Goal: Information Seeking & Learning: Learn about a topic

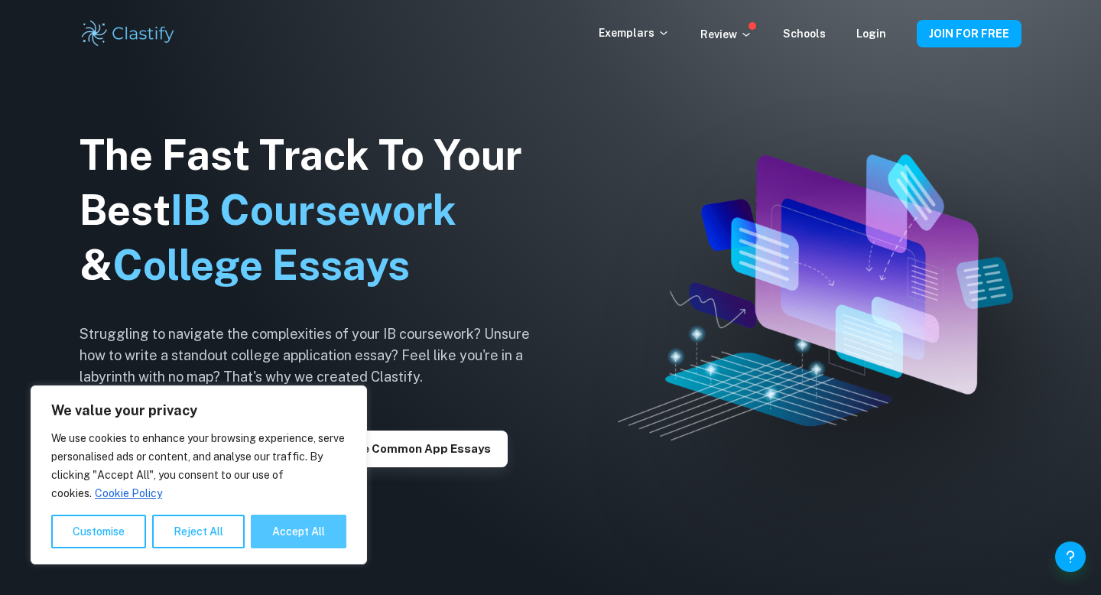
click at [317, 522] on button "Accept All" at bounding box center [299, 531] width 96 height 34
checkbox input "true"
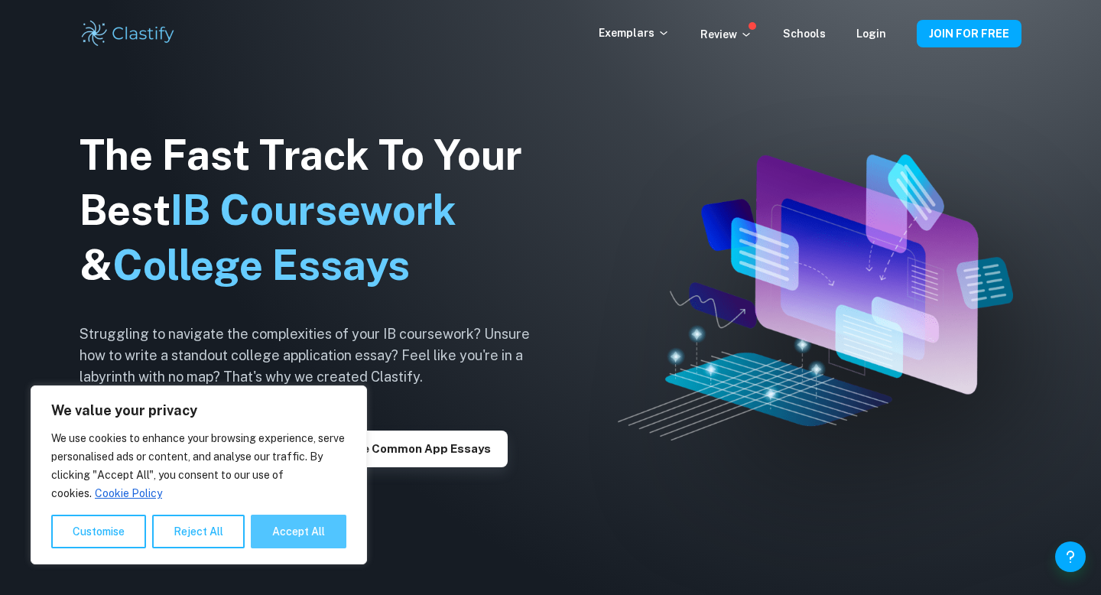
checkbox input "true"
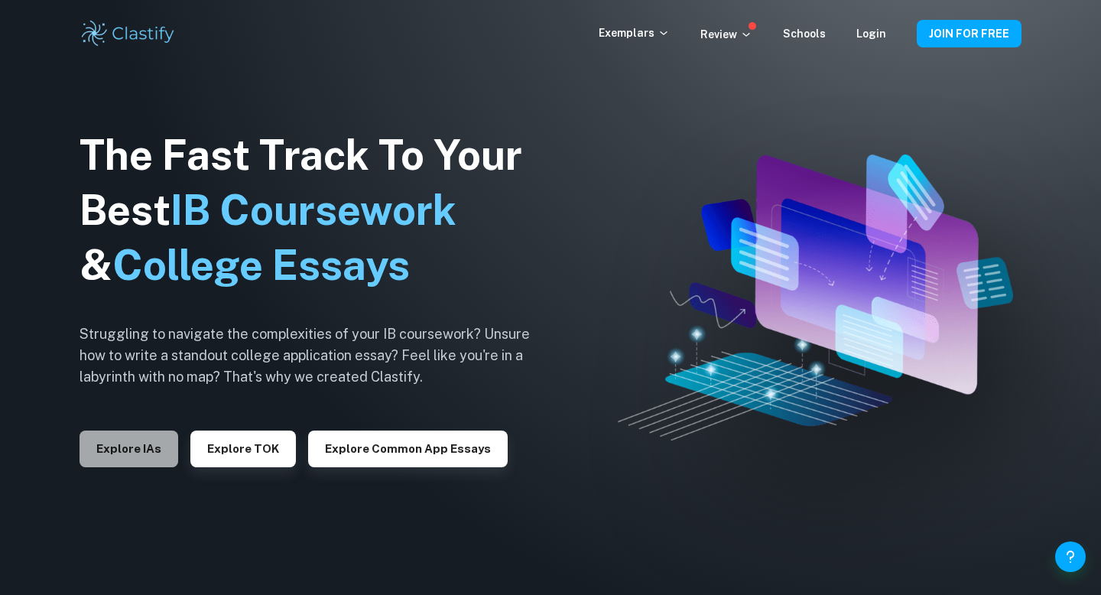
click at [149, 446] on button "Explore IAs" at bounding box center [128, 448] width 99 height 37
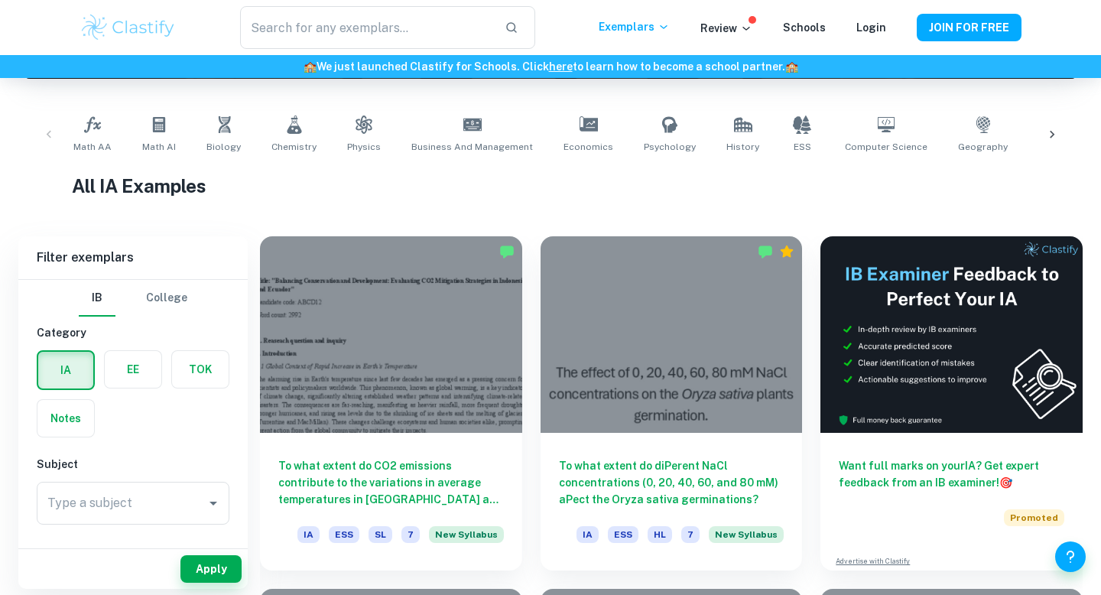
scroll to position [281, 0]
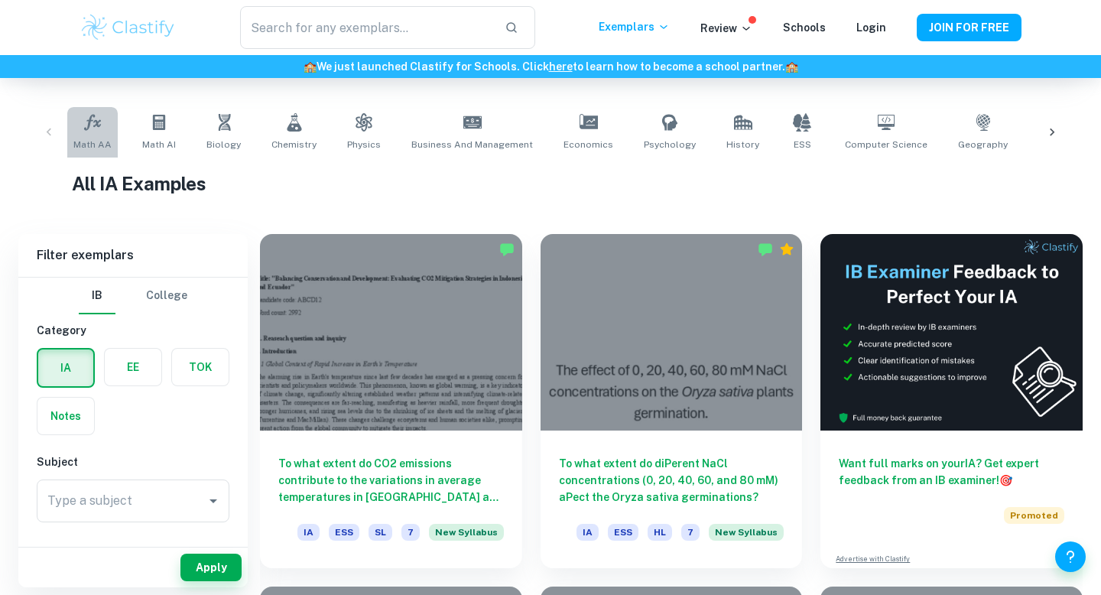
click at [93, 131] on link "Math AA" at bounding box center [92, 132] width 50 height 50
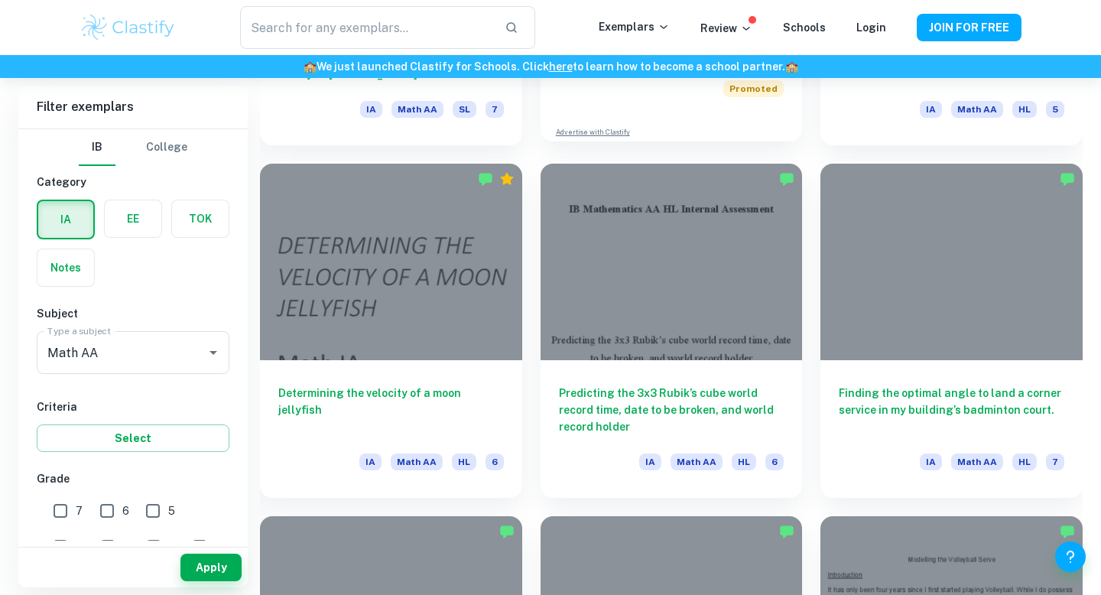
scroll to position [3187, 0]
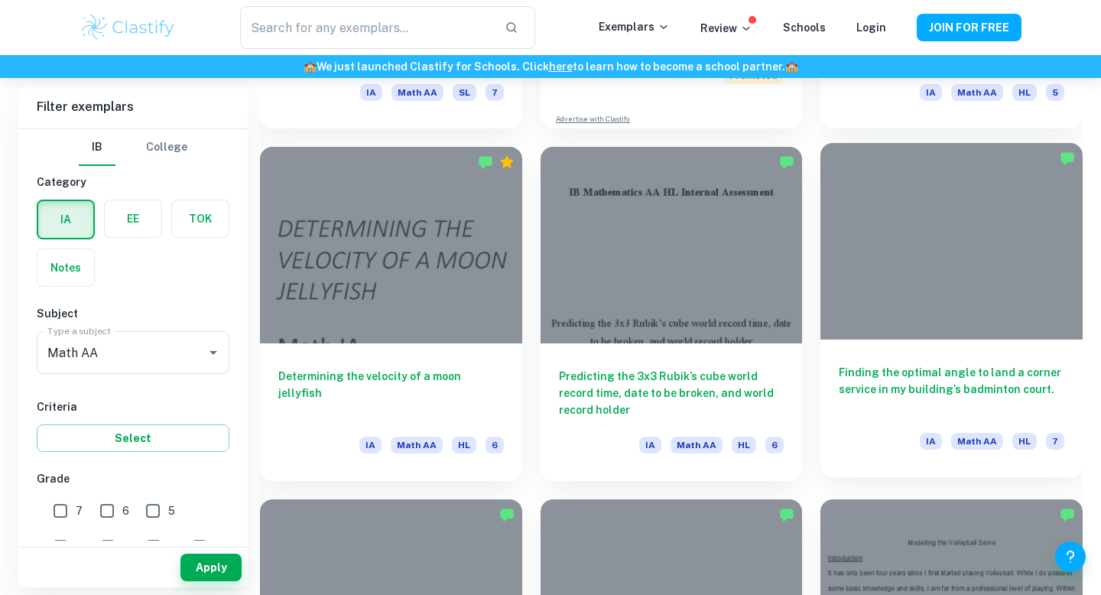
click at [942, 374] on h6 "Finding the optimal angle to land a corner service in my building’s badminton c…" at bounding box center [950, 389] width 225 height 50
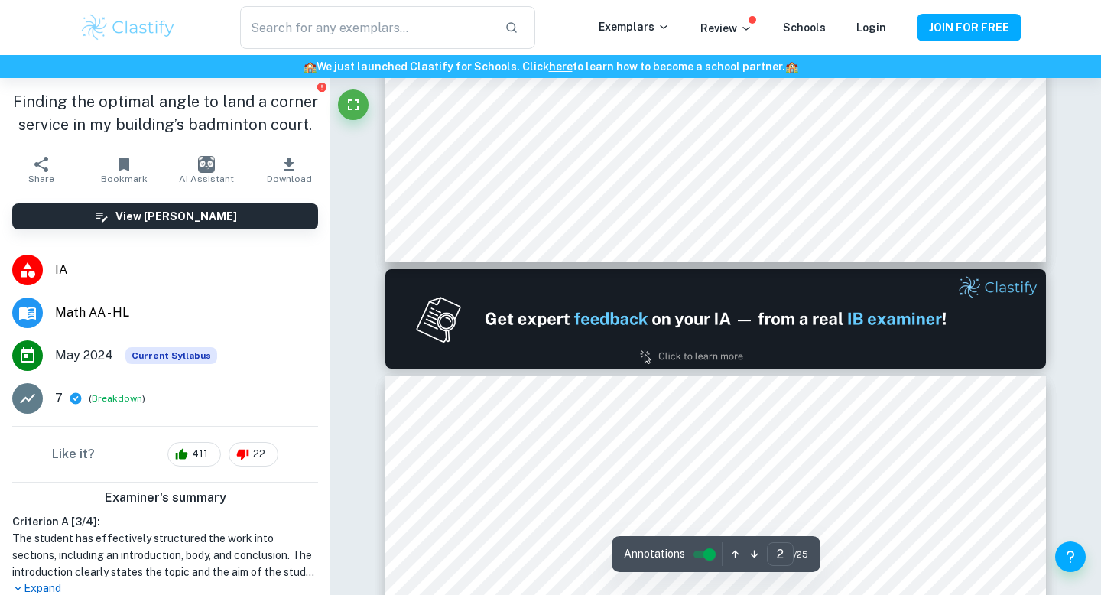
type input "1"
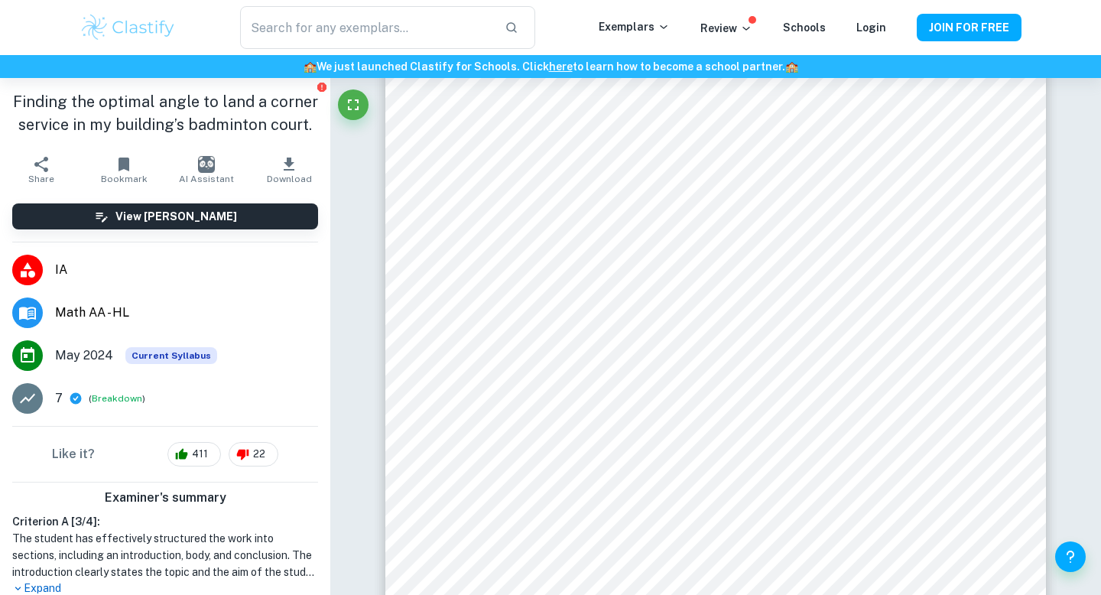
click at [150, 18] on img at bounding box center [127, 27] width 97 height 31
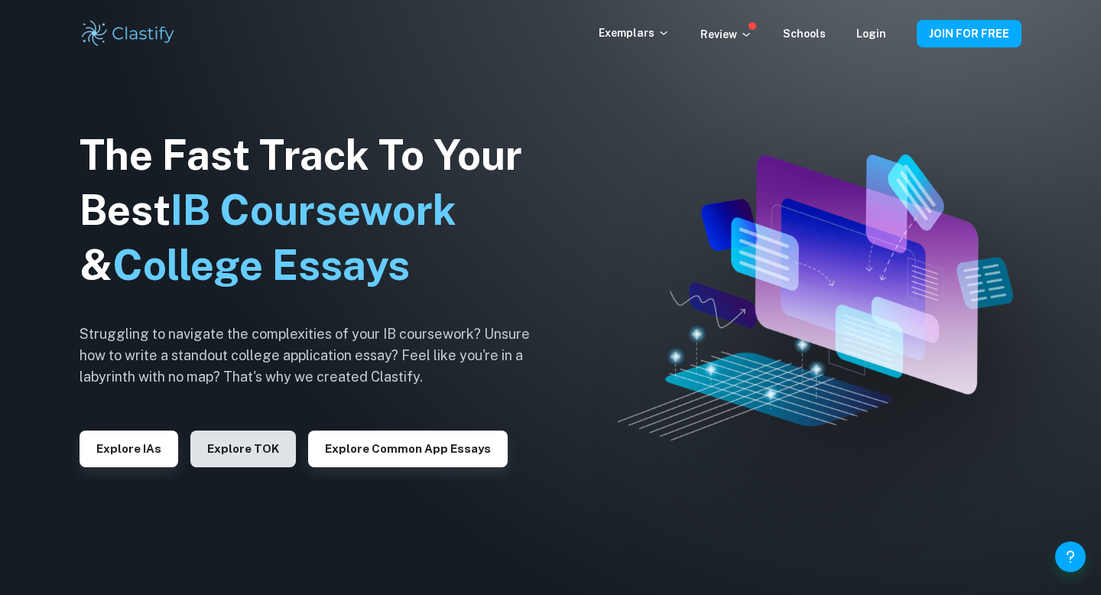
click at [230, 453] on button "Explore TOK" at bounding box center [242, 448] width 105 height 37
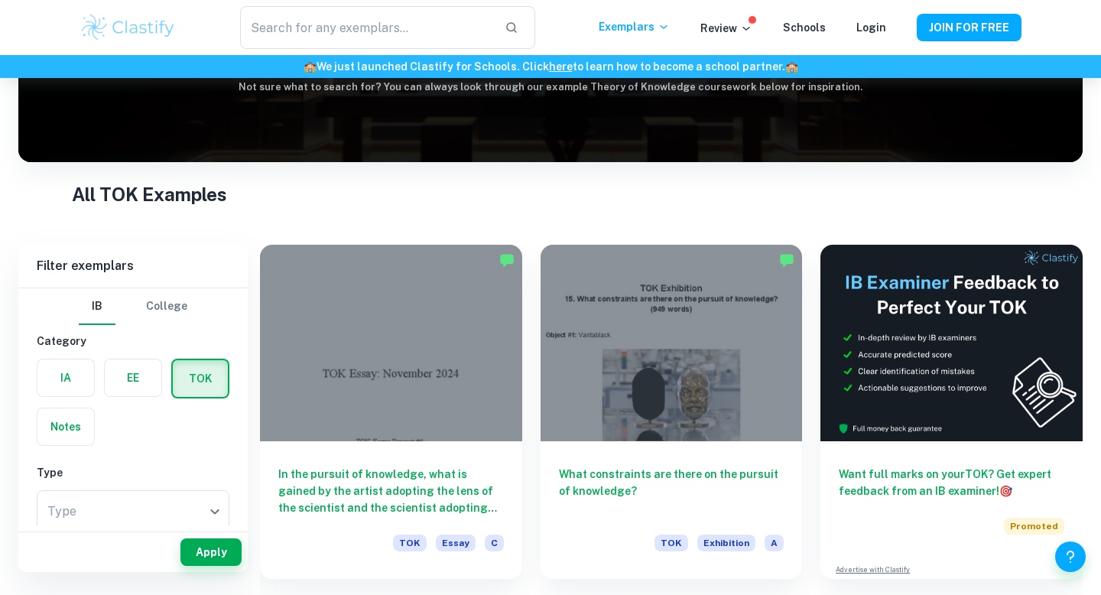
scroll to position [202, 0]
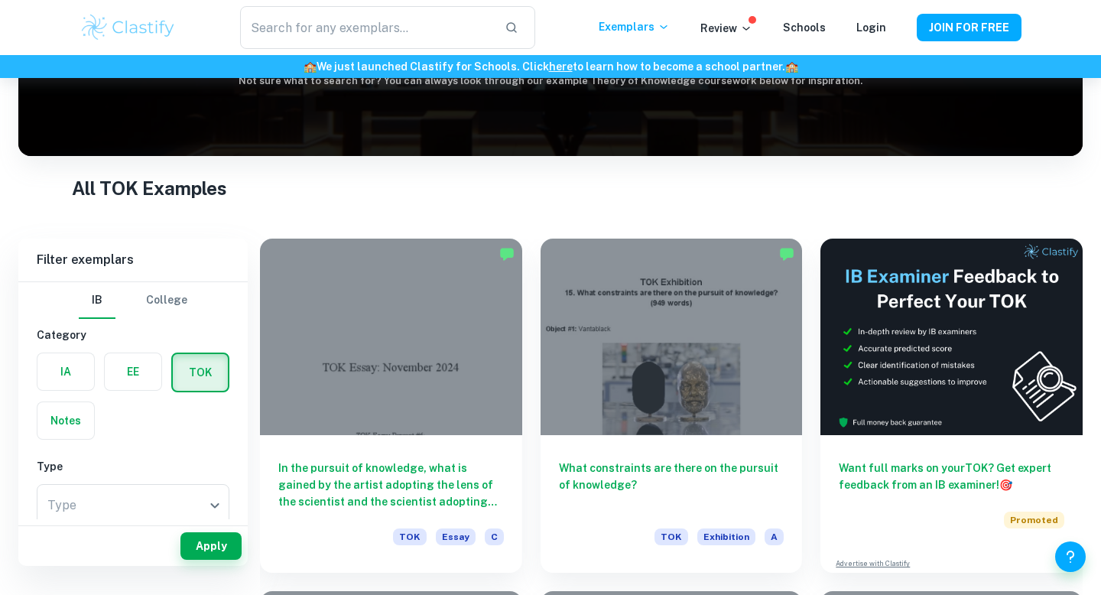
click at [404, 280] on div at bounding box center [391, 336] width 262 height 196
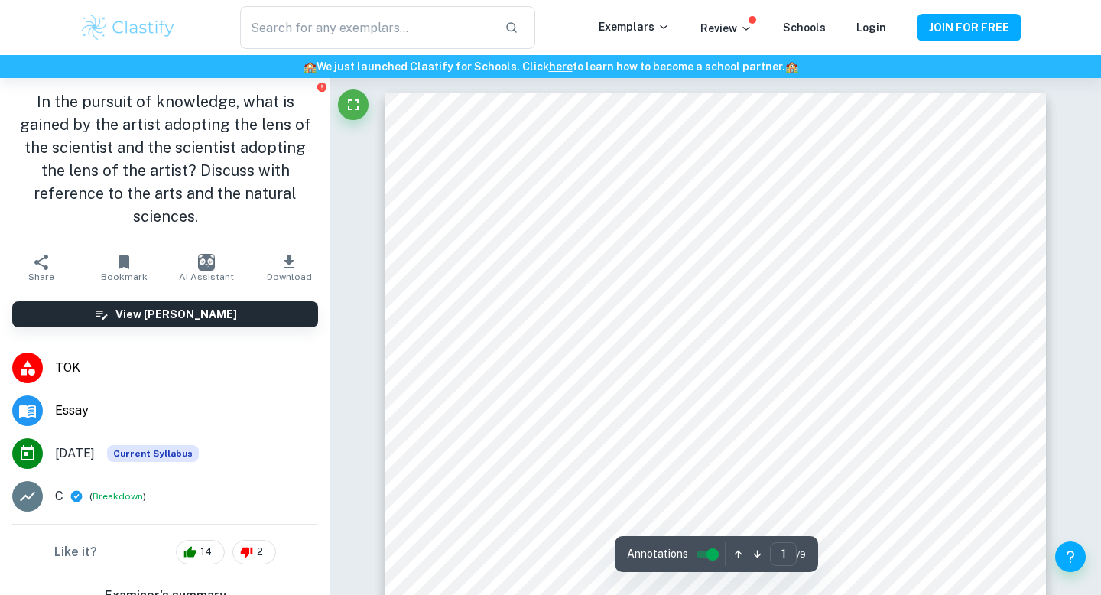
scroll to position [13, 0]
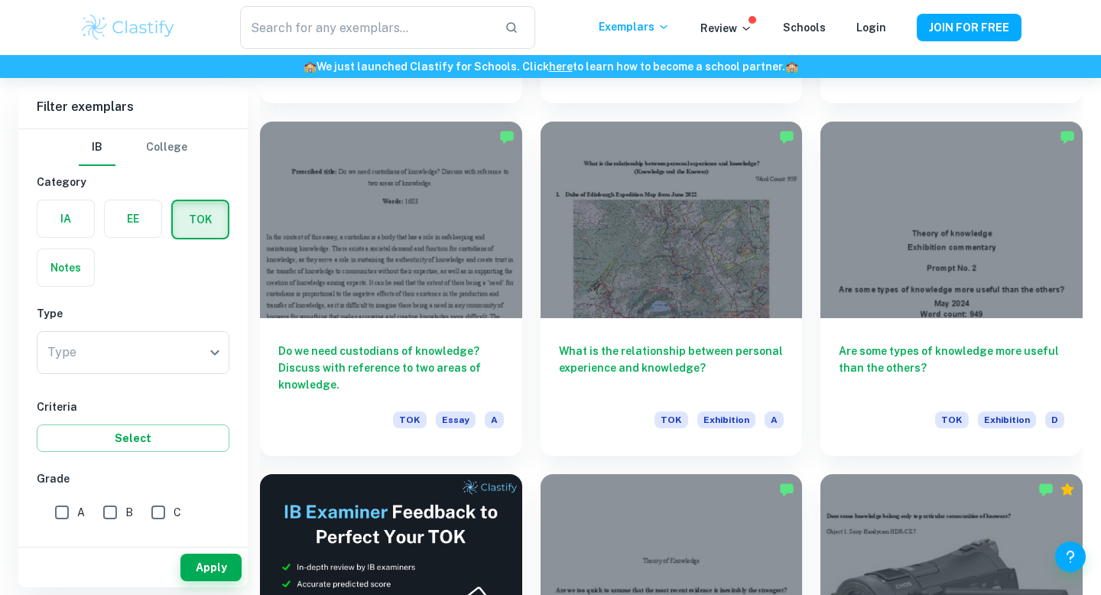
scroll to position [2084, 0]
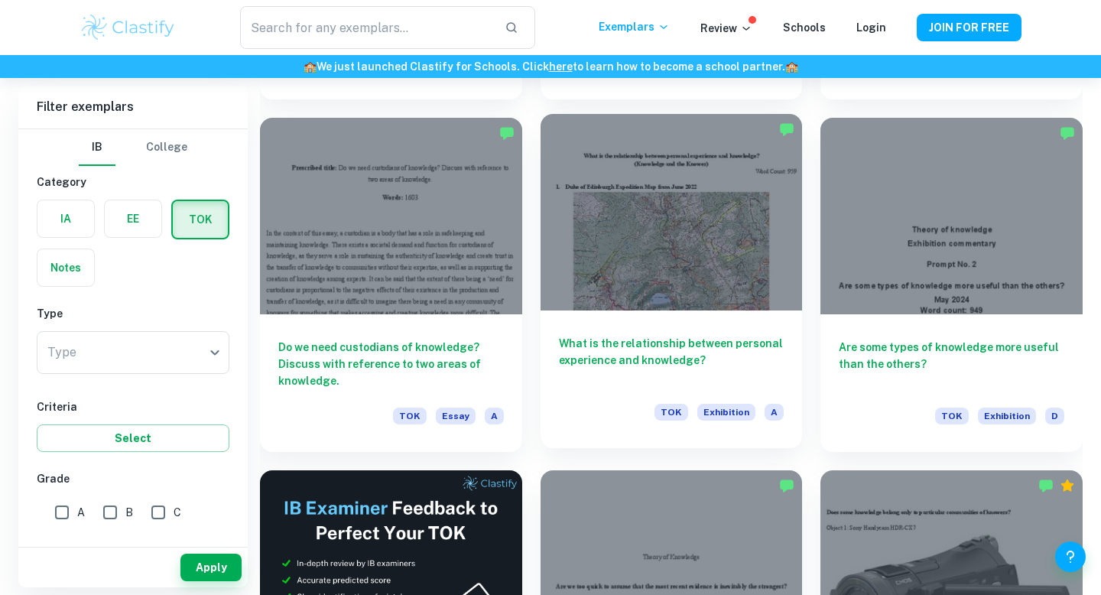
click at [694, 335] on h6 "What is the relationship between personal experience and knowledge?" at bounding box center [671, 360] width 225 height 50
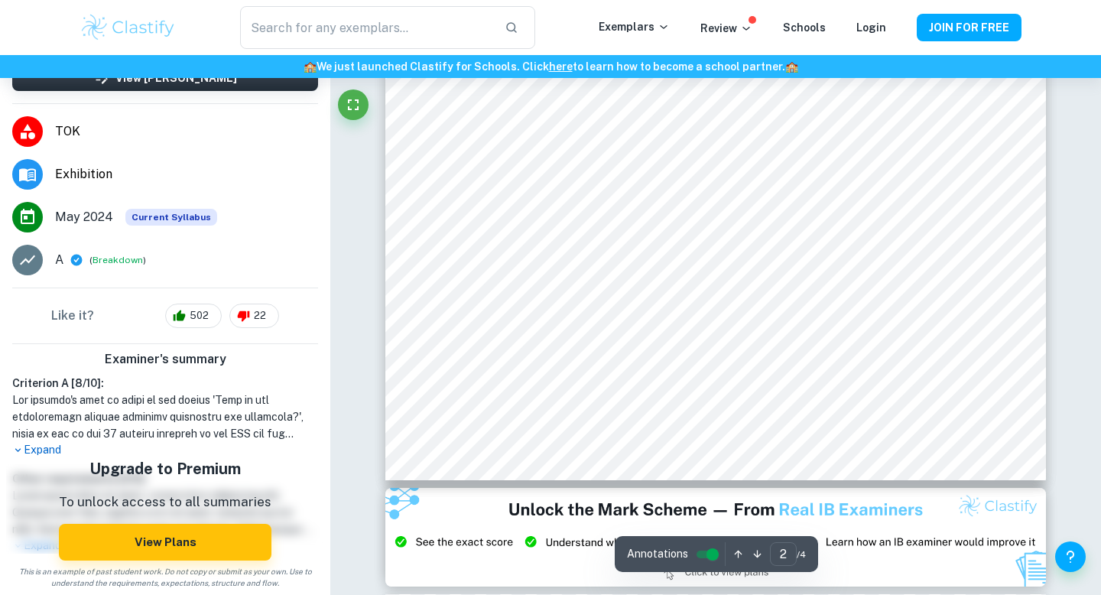
type input "1"
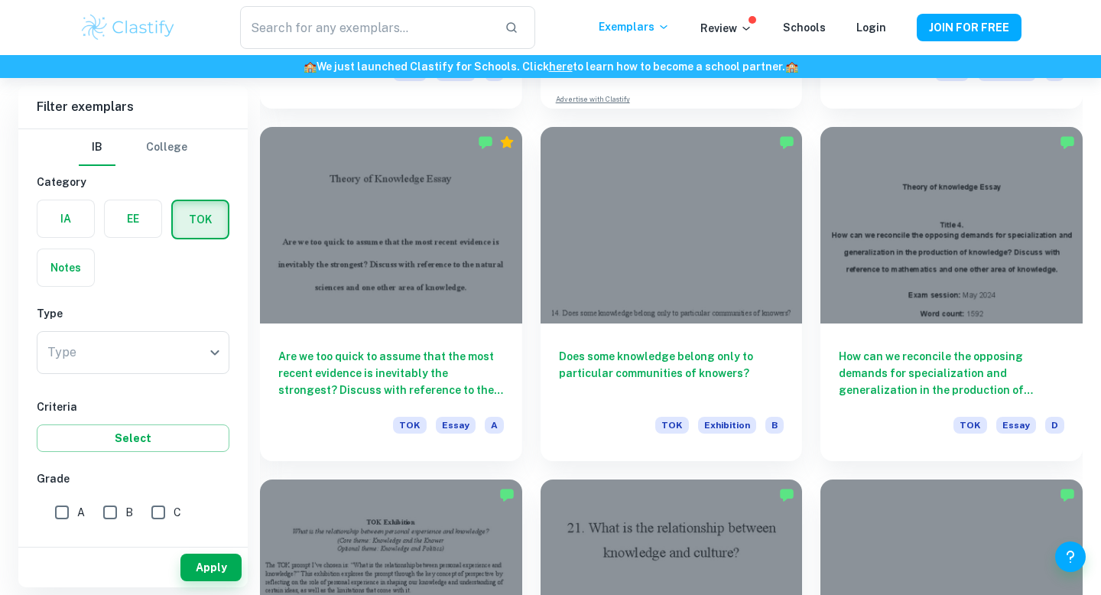
scroll to position [3140, 0]
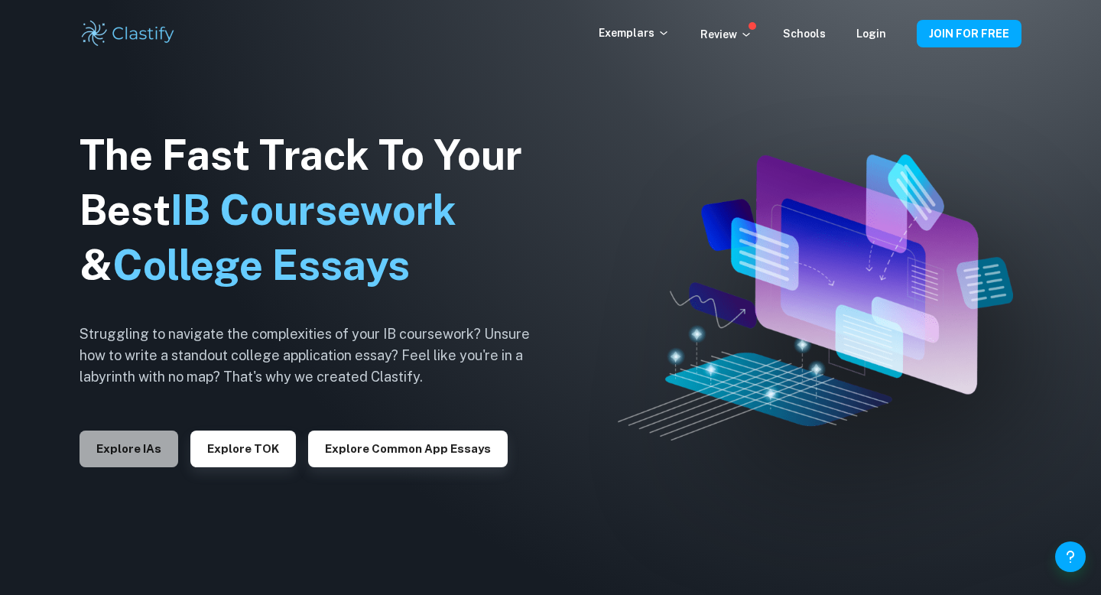
click at [128, 446] on button "Explore IAs" at bounding box center [128, 448] width 99 height 37
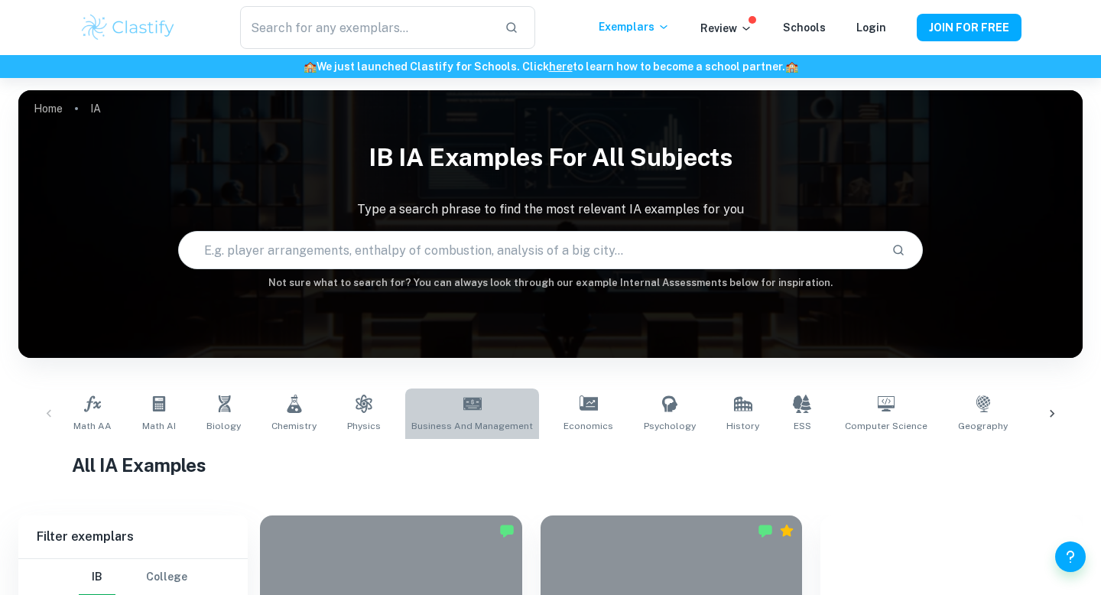
click at [465, 404] on icon at bounding box center [472, 403] width 18 height 12
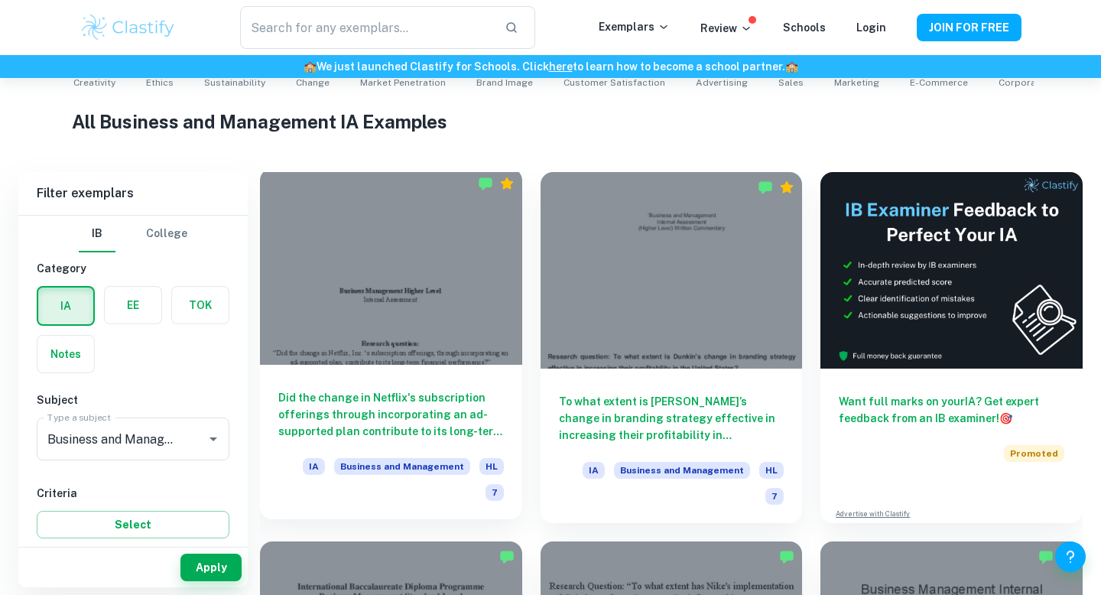
scroll to position [347, 0]
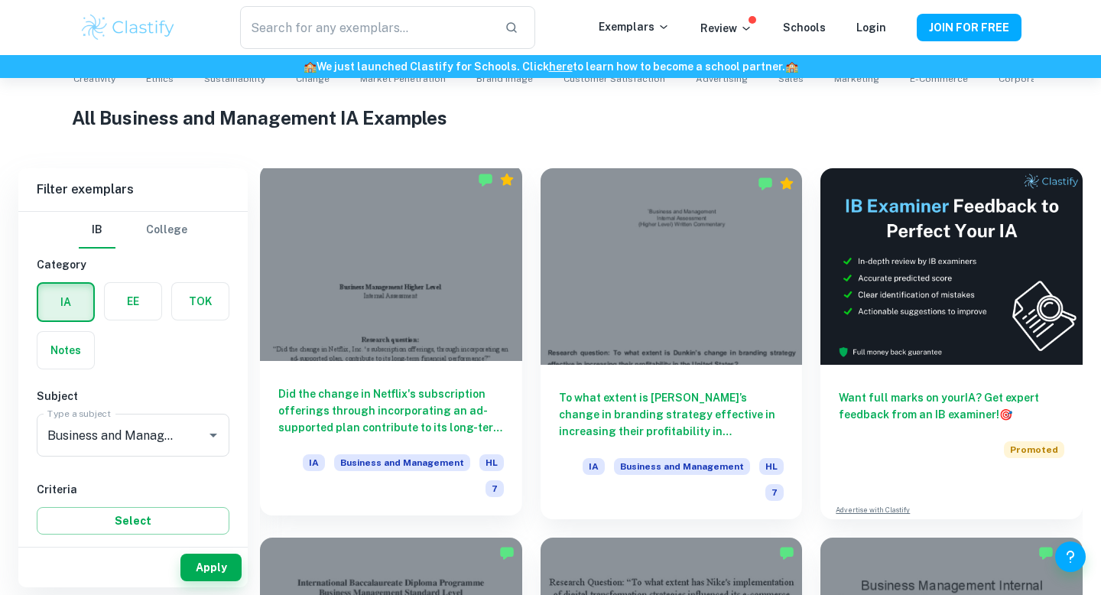
click at [358, 386] on h6 "Did the change in Netflix's subscription offerings through incorporating an ad-…" at bounding box center [390, 410] width 225 height 50
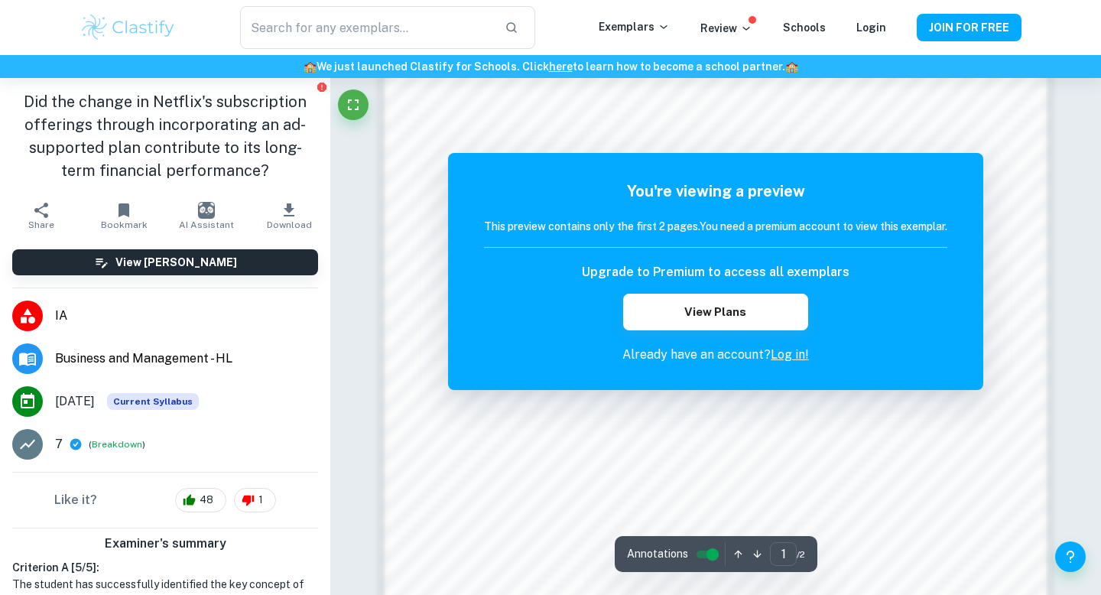
scroll to position [1058, 0]
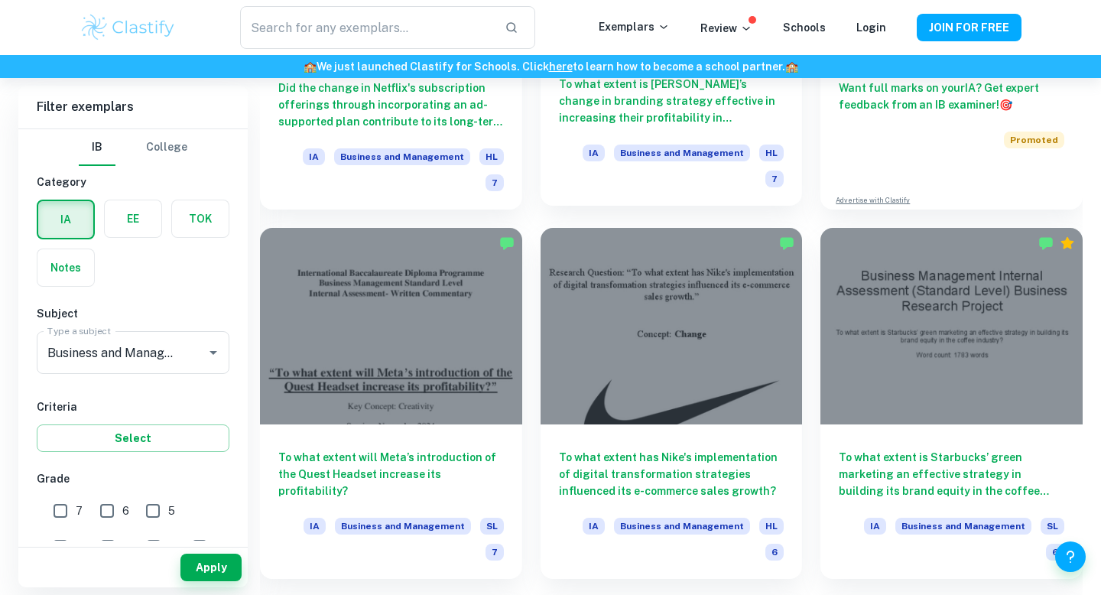
scroll to position [662, 0]
